Goal: Transaction & Acquisition: Subscribe to service/newsletter

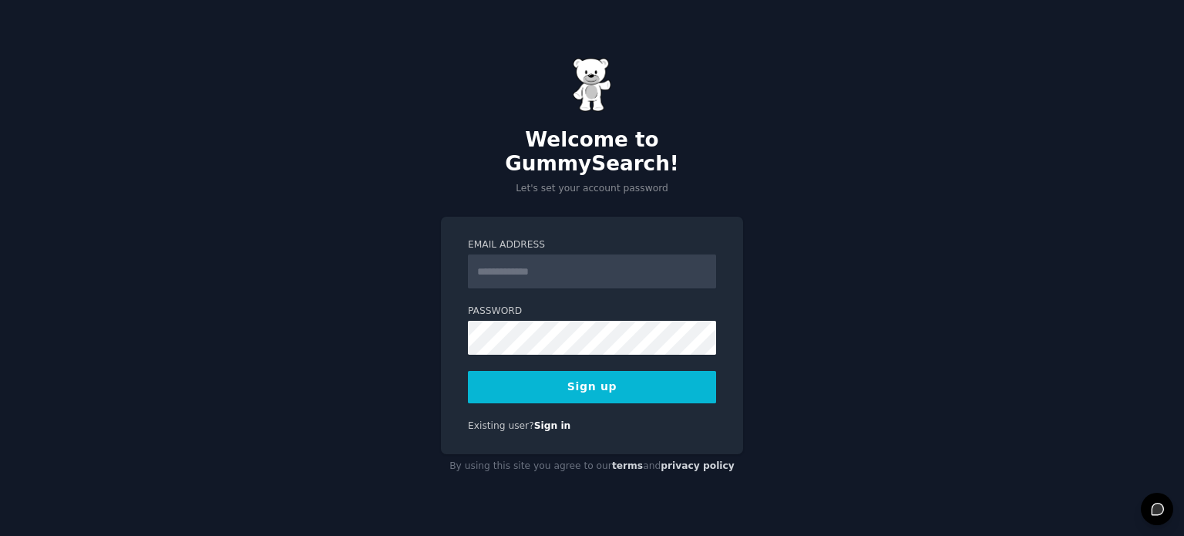
click at [541, 265] on input "Email Address" at bounding box center [592, 271] width 248 height 34
type input "**********"
click at [595, 371] on button "Sign up" at bounding box center [592, 387] width 248 height 32
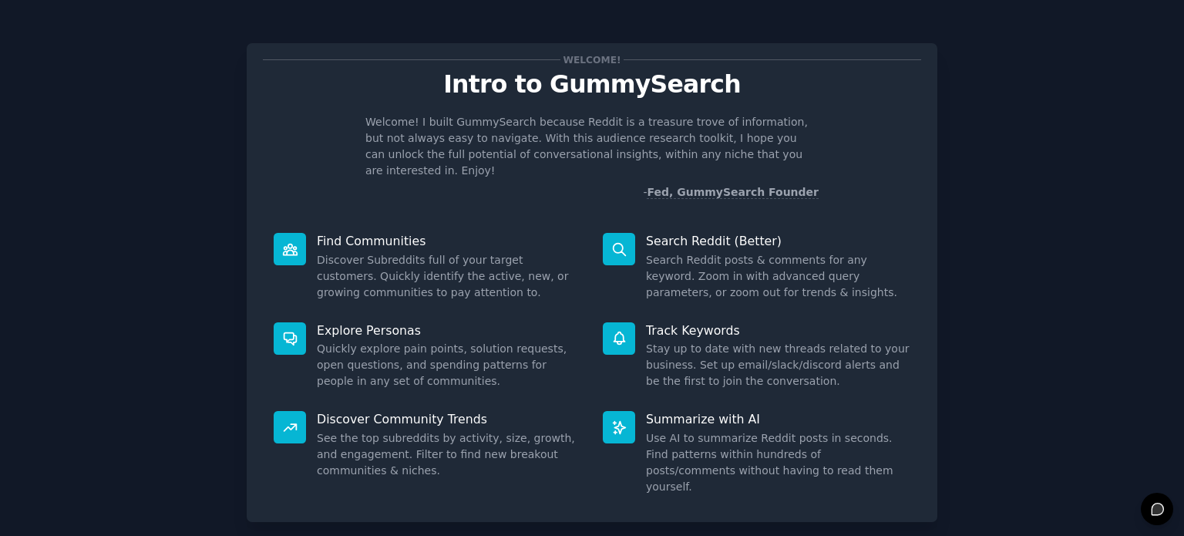
click at [123, 261] on div "Welcome! Intro to GummySearch Welcome! I built GummySearch because Reddit is a …" at bounding box center [592, 318] width 1141 height 593
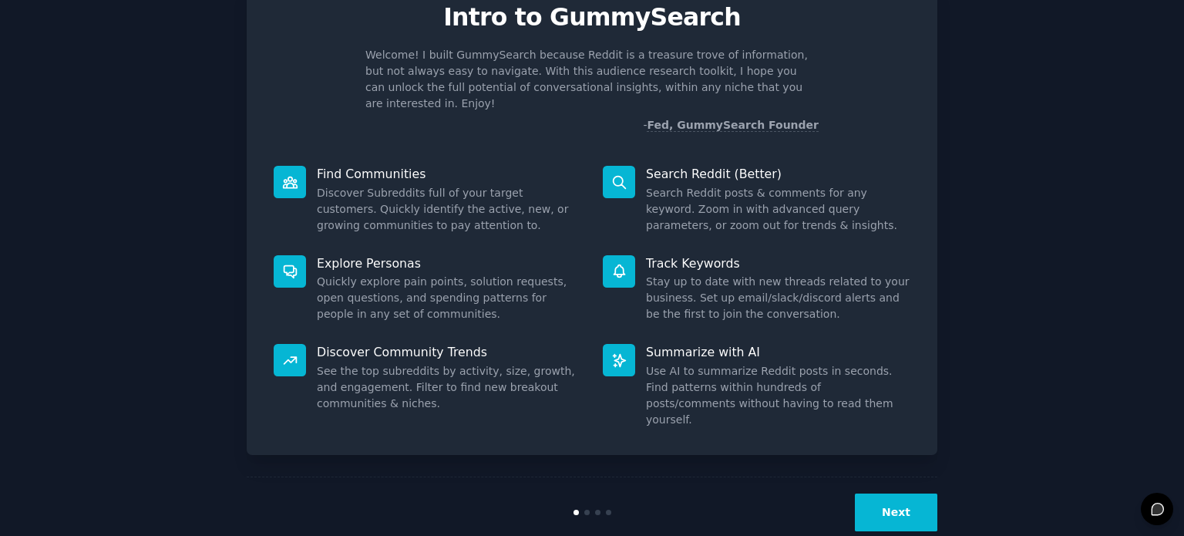
click at [885, 494] on button "Next" at bounding box center [896, 513] width 83 height 38
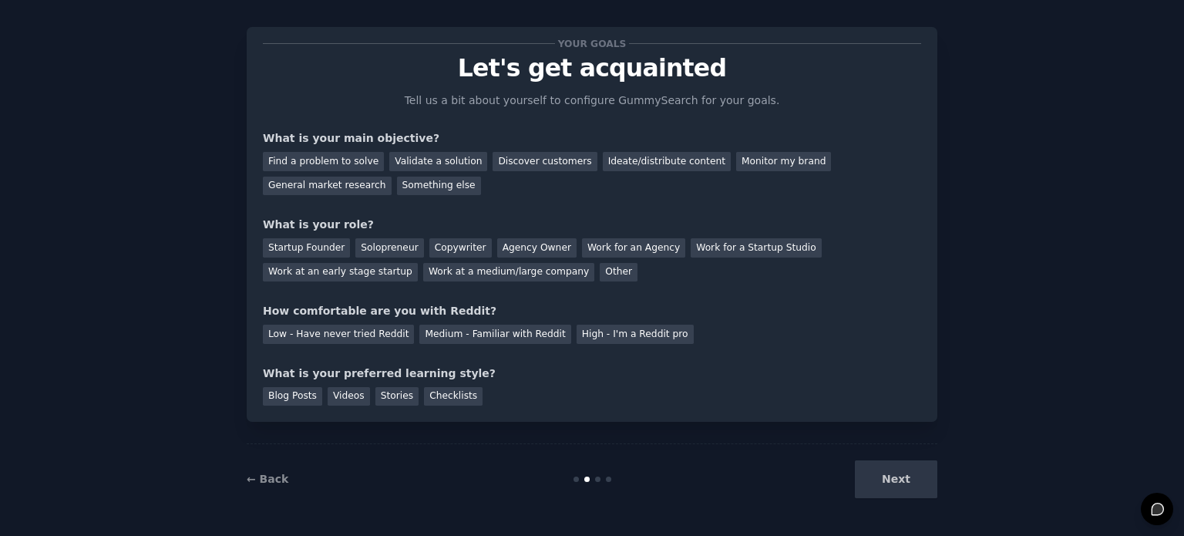
scroll to position [15, 0]
click at [885, 477] on div "Next" at bounding box center [822, 480] width 231 height 38
click at [598, 76] on p "Let's get acquainted" at bounding box center [592, 69] width 659 height 27
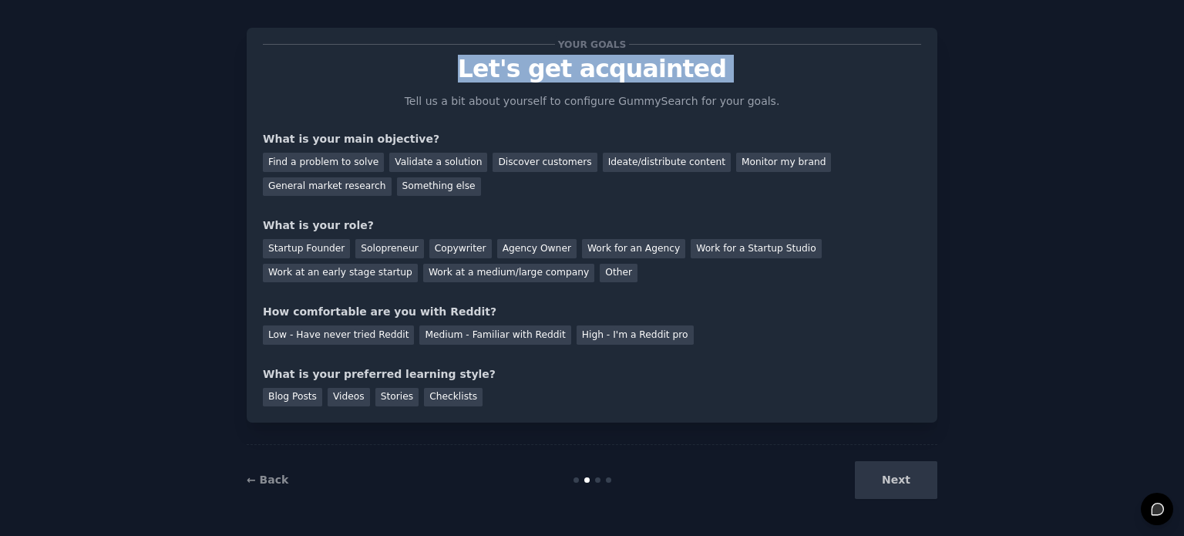
click at [598, 76] on p "Let's get acquainted" at bounding box center [592, 69] width 659 height 27
copy p "Let's get acquainted"
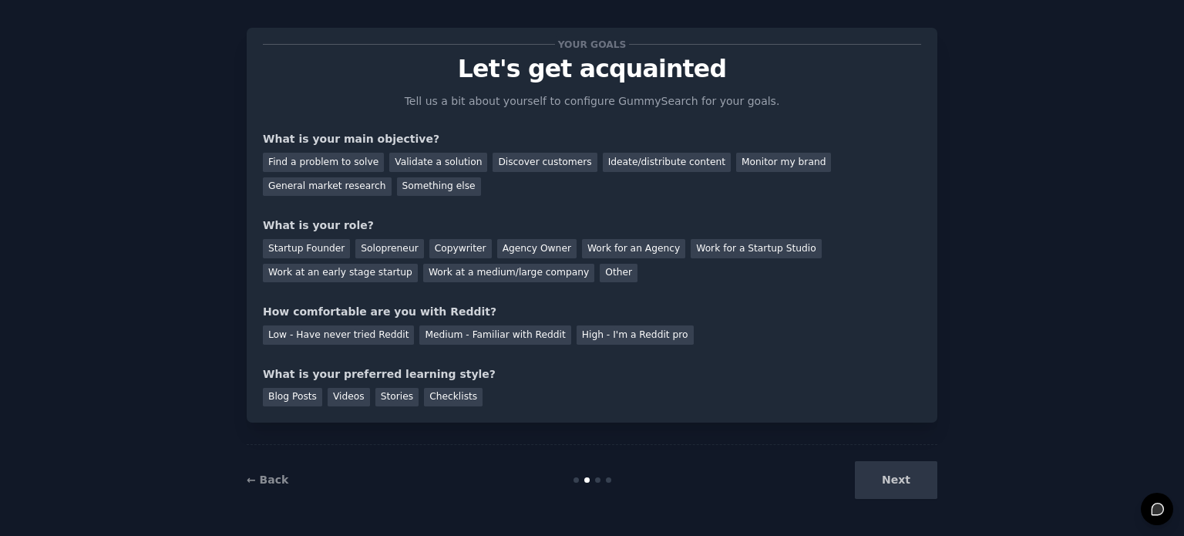
click at [858, 490] on div "Next" at bounding box center [822, 480] width 231 height 38
click at [874, 485] on div "Next" at bounding box center [822, 480] width 231 height 38
click at [413, 170] on div "Validate a solution" at bounding box center [438, 162] width 98 height 19
click at [885, 485] on div "Next" at bounding box center [822, 480] width 231 height 38
click at [443, 254] on div "Copywriter" at bounding box center [461, 248] width 62 height 19
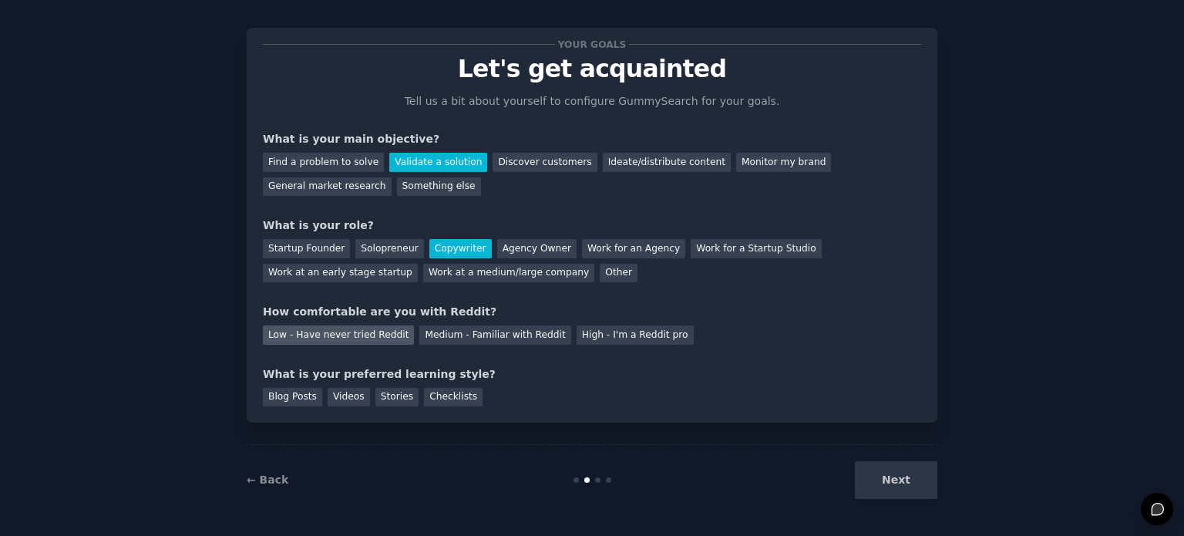
click at [370, 336] on div "Low - Have never tried Reddit" at bounding box center [338, 334] width 151 height 19
click at [376, 398] on div "Stories" at bounding box center [397, 397] width 43 height 19
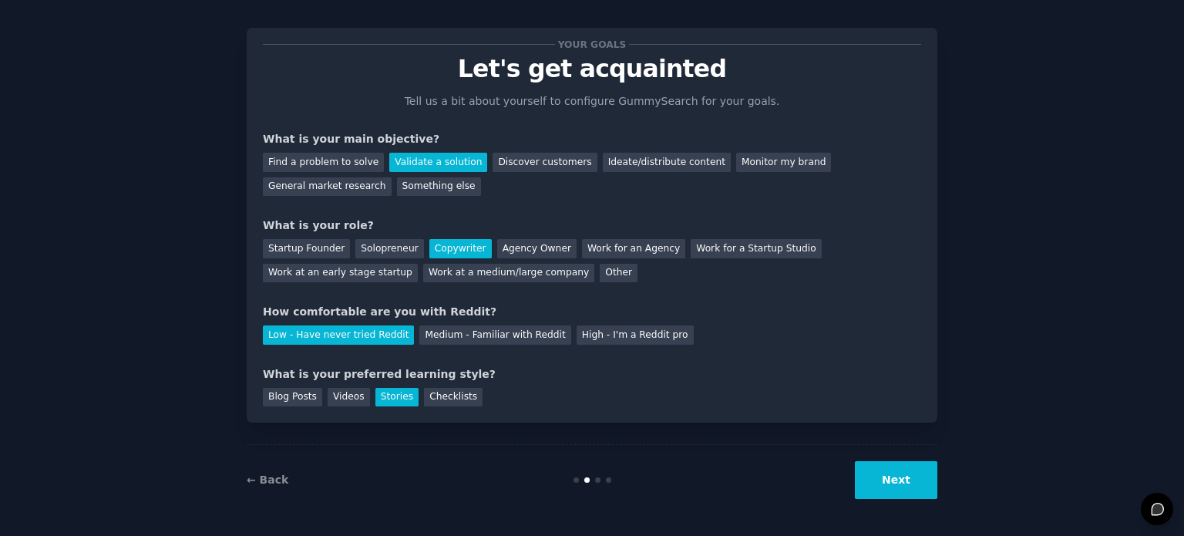
click at [885, 489] on button "Next" at bounding box center [896, 480] width 83 height 38
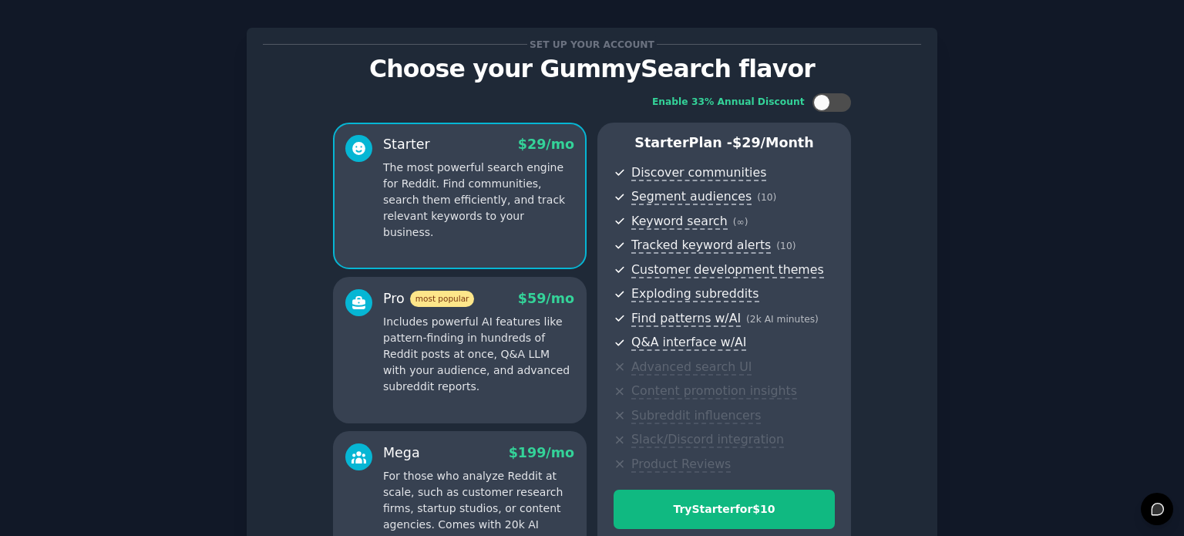
scroll to position [203, 0]
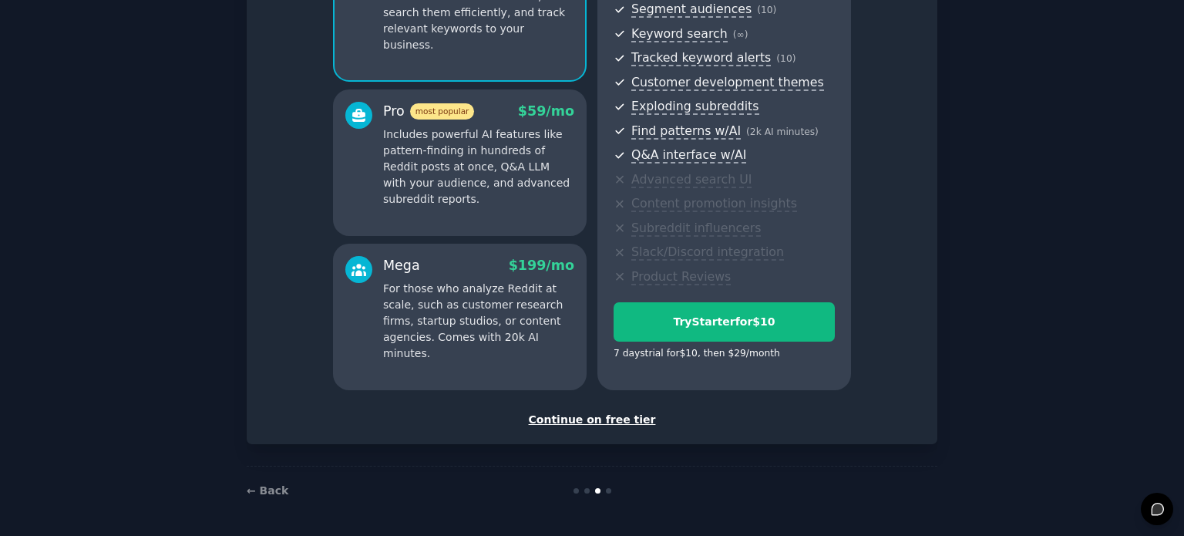
click at [621, 416] on div "Continue on free tier" at bounding box center [592, 420] width 659 height 16
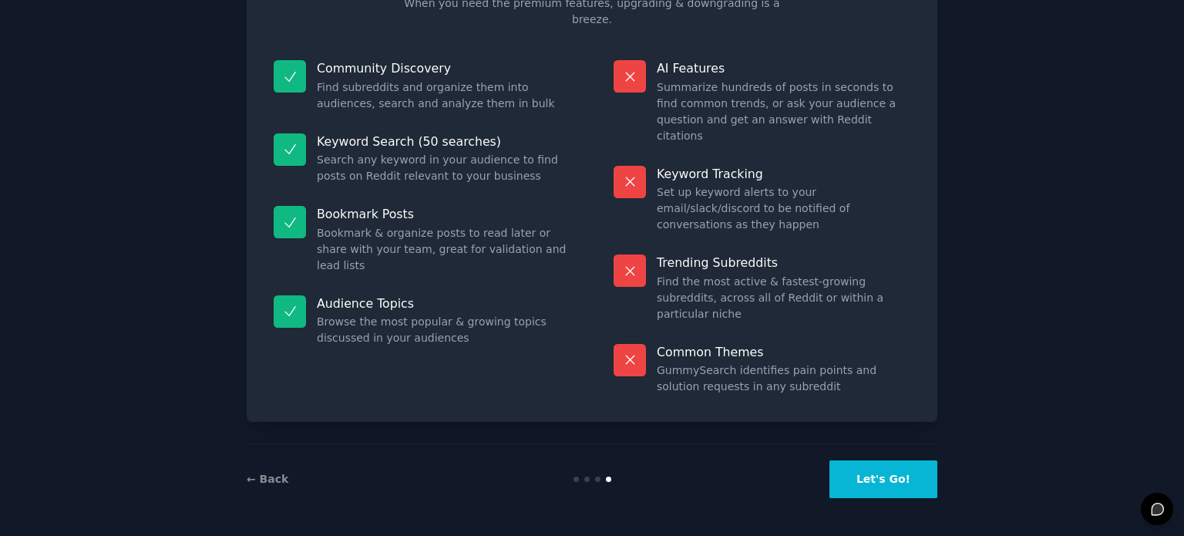
scroll to position [64, 0]
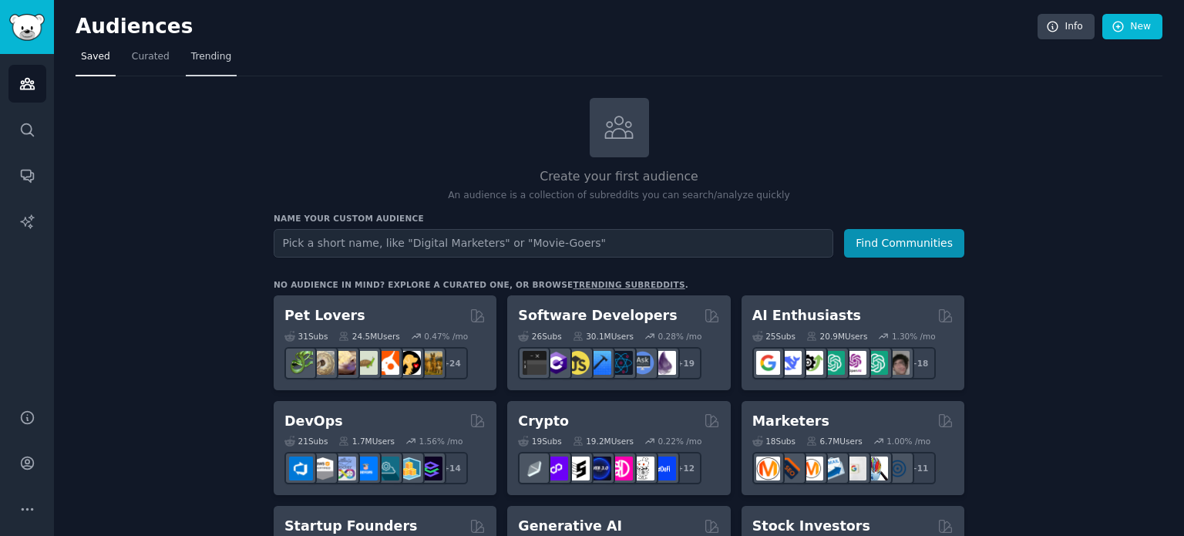
click at [205, 58] on span "Trending" at bounding box center [211, 57] width 40 height 14
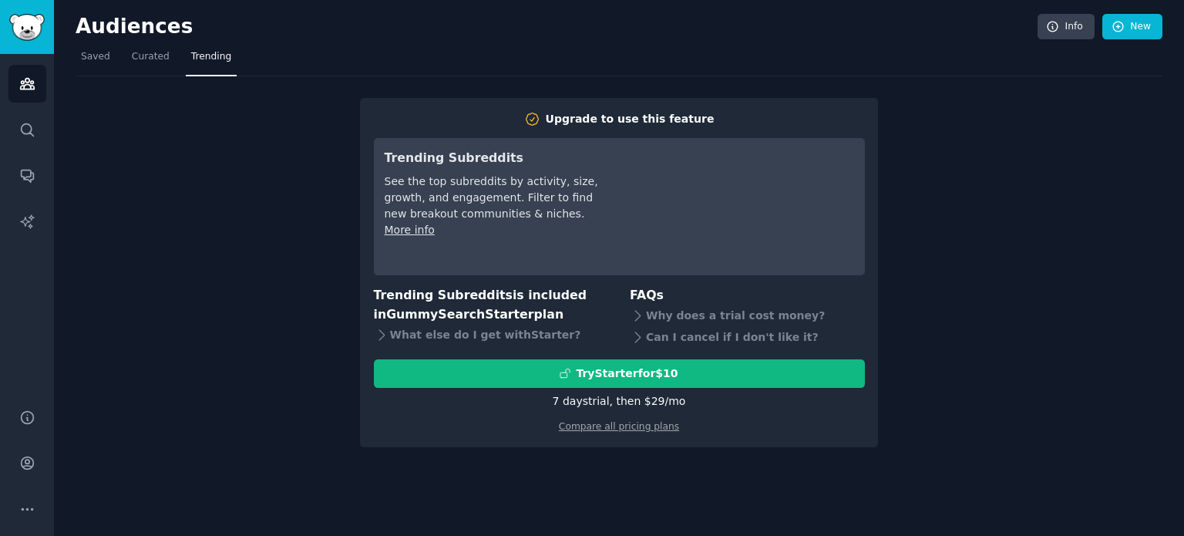
click at [1029, 247] on div "Upgrade to use this feature Trending Subreddits See the top subreddits by activ…" at bounding box center [619, 261] width 1087 height 371
click at [963, 302] on div "Upgrade to use this feature Trending Subreddits See the top subreddits by activ…" at bounding box center [619, 261] width 1087 height 371
click at [149, 62] on span "Curated" at bounding box center [151, 57] width 38 height 14
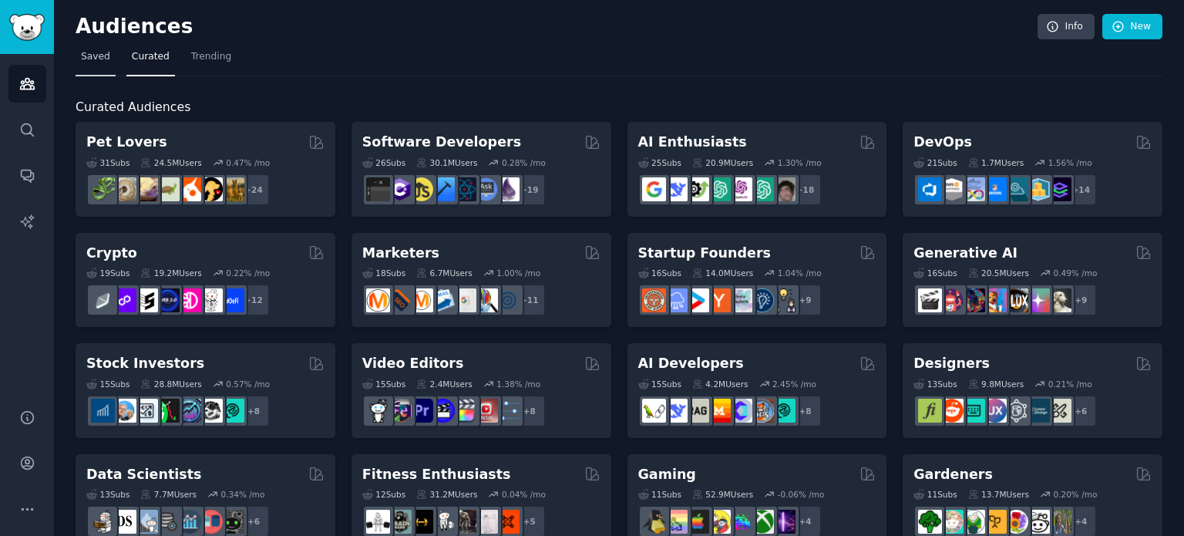
click at [99, 63] on link "Saved" at bounding box center [96, 61] width 40 height 32
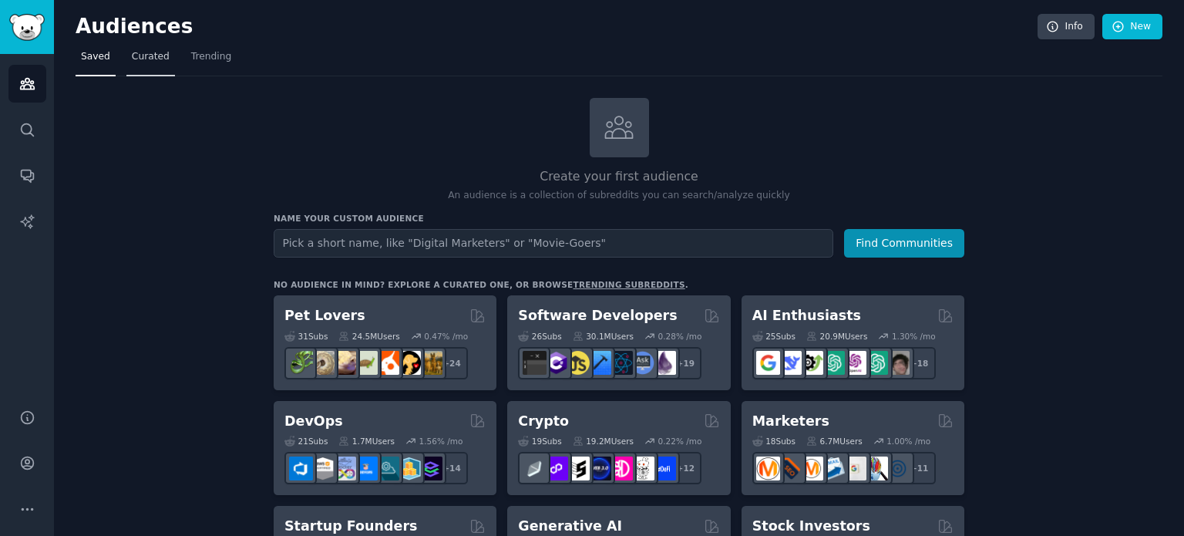
click at [138, 71] on link "Curated" at bounding box center [150, 61] width 49 height 32
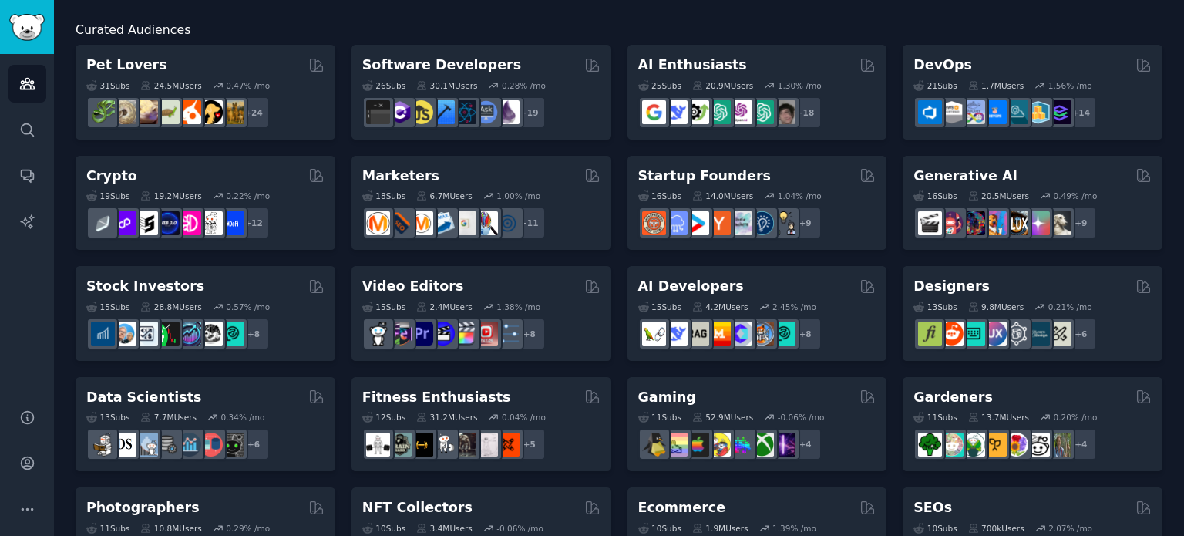
scroll to position [154, 0]
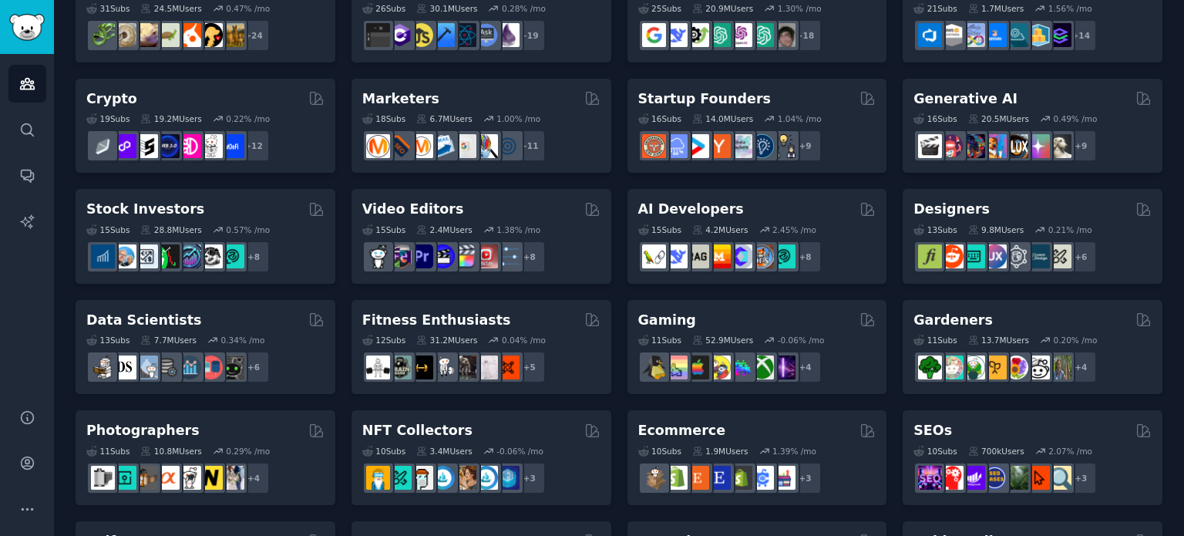
click at [62, 251] on div "Audiences Info New Saved Curated Trending Curated Audiences Pet Lovers 31 Sub s…" at bounding box center [619, 463] width 1130 height 1234
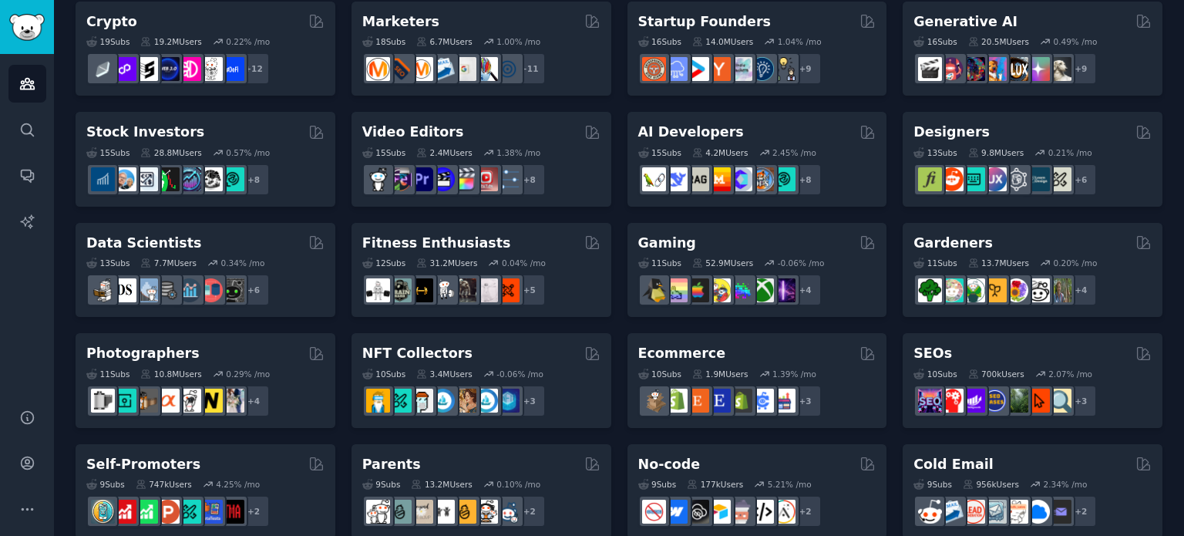
click at [66, 252] on div "Audiences Info New Saved Curated Trending Curated Audiences Pet Lovers 31 Sub s…" at bounding box center [619, 386] width 1130 height 1234
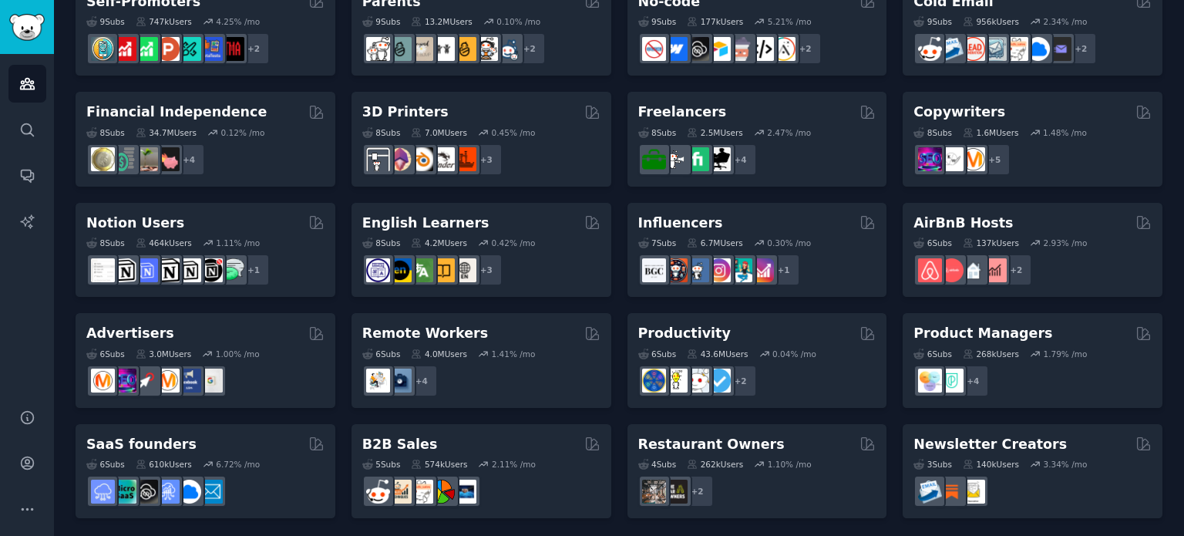
scroll to position [697, 0]
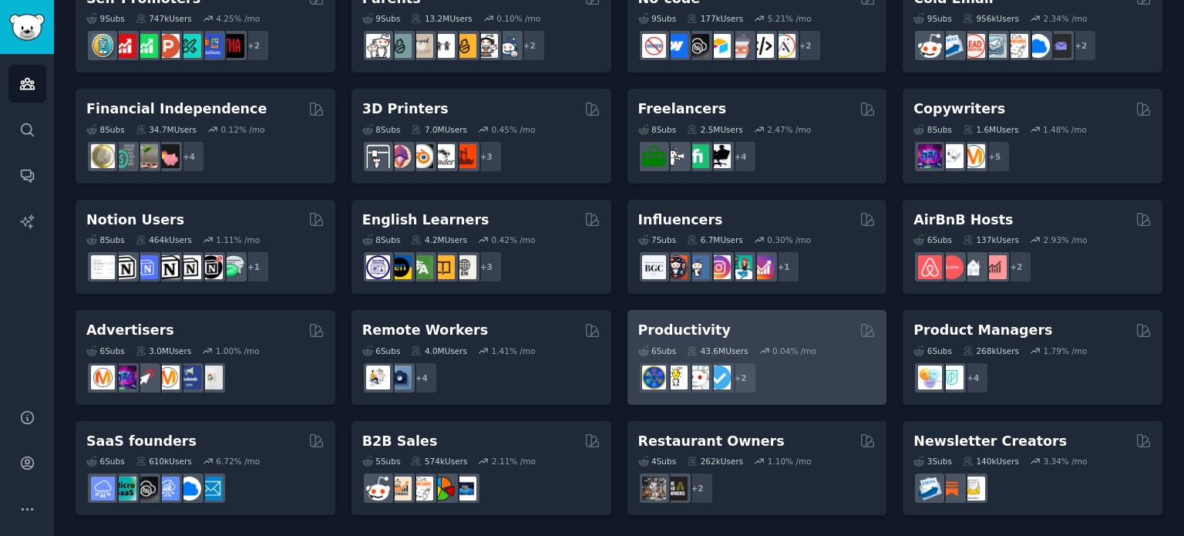
click at [770, 335] on div "Productivity" at bounding box center [758, 330] width 238 height 19
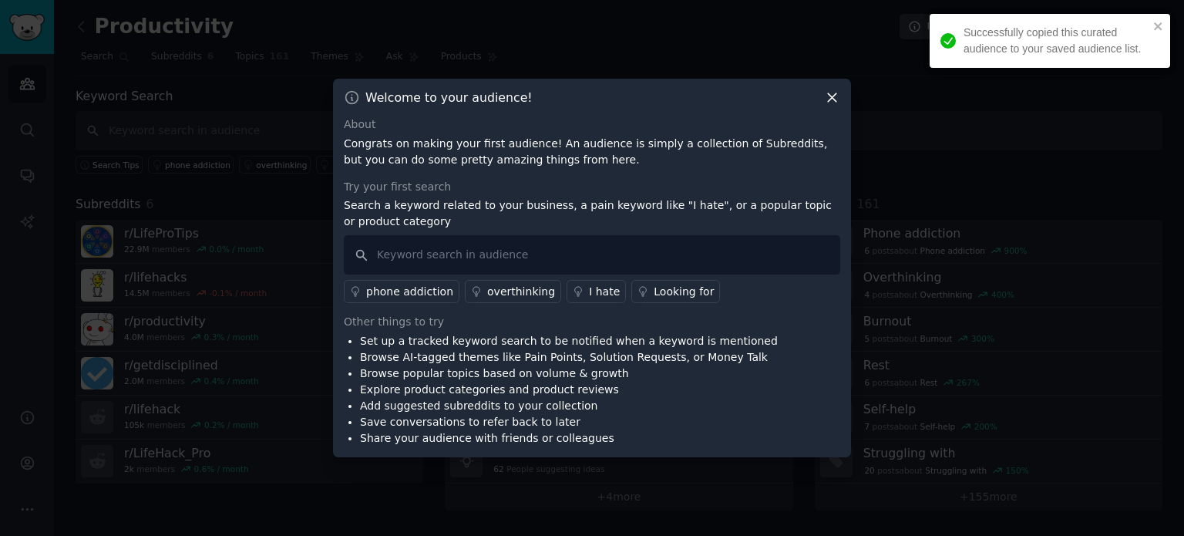
click at [833, 95] on icon at bounding box center [832, 97] width 16 height 16
